Goal: Task Accomplishment & Management: Use online tool/utility

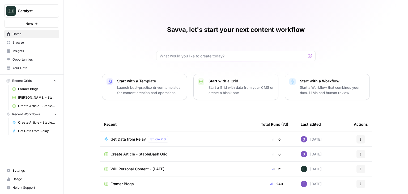
click at [132, 139] on span "Get Data from Relay" at bounding box center [127, 139] width 35 height 5
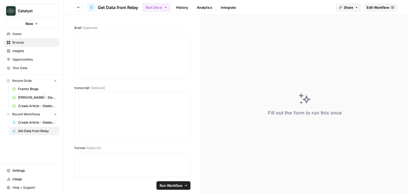
click at [81, 7] on button "Go back" at bounding box center [78, 7] width 8 height 8
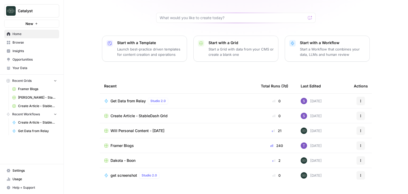
scroll to position [50, 0]
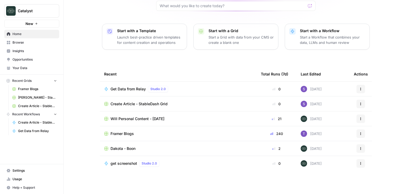
click at [167, 118] on div "Will Personal Content - [DATE]" at bounding box center [178, 118] width 148 height 5
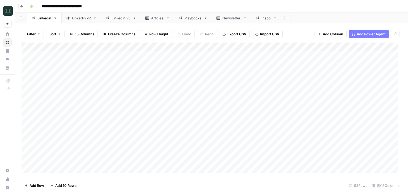
click at [330, 46] on div "Add Column" at bounding box center [212, 109] width 380 height 134
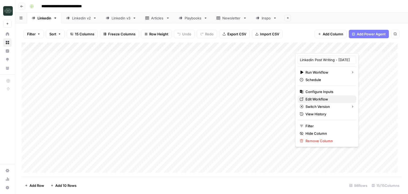
click at [319, 99] on span "Edit Workflow" at bounding box center [328, 98] width 46 height 5
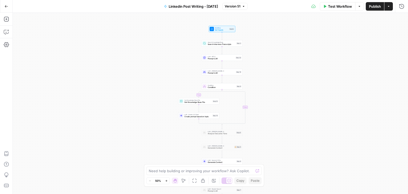
click at [6, 8] on icon "button" at bounding box center [7, 7] width 4 height 4
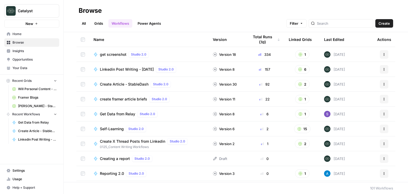
click at [110, 52] on span "get screenshot" at bounding box center [113, 54] width 27 height 5
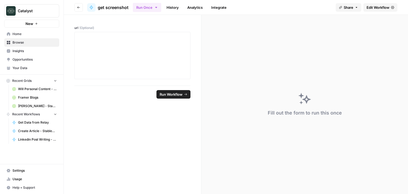
click at [113, 7] on span "get screenshot" at bounding box center [113, 7] width 31 height 6
click at [78, 8] on icon "button" at bounding box center [78, 7] width 3 height 3
click at [90, 7] on icon at bounding box center [91, 8] width 3 height 4
click at [352, 10] on button "Share" at bounding box center [348, 7] width 25 height 8
click at [377, 8] on span "Edit Workflow" at bounding box center [377, 7] width 23 height 5
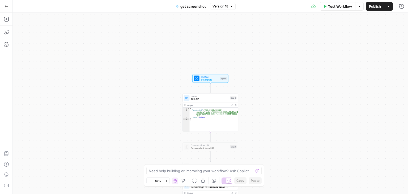
click at [6, 5] on icon "button" at bounding box center [7, 7] width 4 height 4
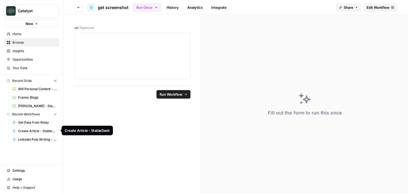
click at [43, 131] on span "Create Article - StableDash" at bounding box center [37, 131] width 39 height 5
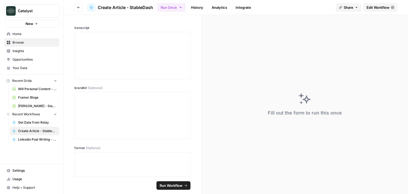
click at [382, 7] on span "Edit Workflow" at bounding box center [377, 7] width 23 height 5
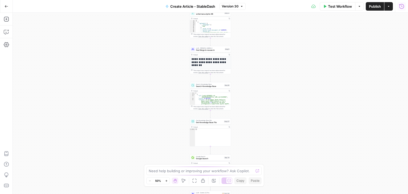
click at [401, 7] on icon "button" at bounding box center [401, 6] width 5 height 5
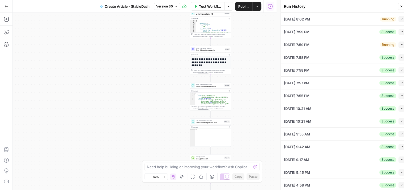
click at [371, 42] on div "09/22/25 at 7:59 PM Running Collapse" at bounding box center [344, 44] width 121 height 12
click at [394, 45] on div "Running Collapse" at bounding box center [392, 44] width 25 height 6
click at [398, 46] on button "Collapse" at bounding box center [401, 44] width 6 height 6
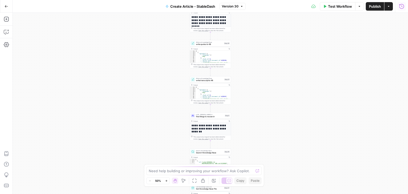
click at [403, 9] on icon "button" at bounding box center [401, 6] width 5 height 5
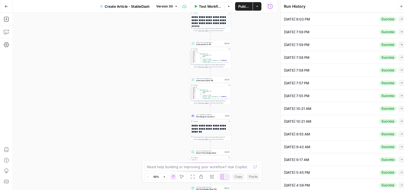
click at [398, 20] on button "Collapse" at bounding box center [401, 19] width 6 height 6
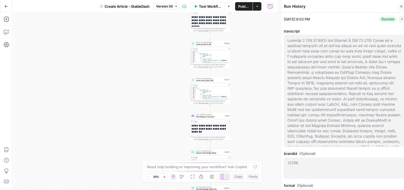
click at [400, 20] on icon "button" at bounding box center [401, 19] width 3 height 3
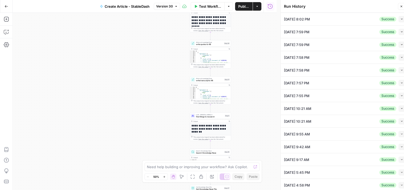
click at [396, 73] on div "[DATE] 7:58 PM Success Collapse" at bounding box center [344, 70] width 121 height 12
click at [400, 69] on icon "button" at bounding box center [401, 70] width 3 height 3
type textarea "you Speaker 1 (00:11.566) All right. We are here for another session. We're at …"
type textarea "12356"
type textarea "Stabledash Live - Event"
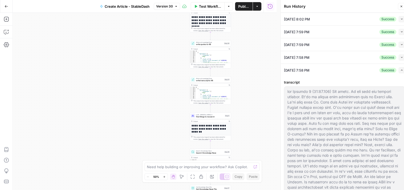
click at [400, 69] on icon "button" at bounding box center [401, 70] width 3 height 3
